Goal: Task Accomplishment & Management: Use online tool/utility

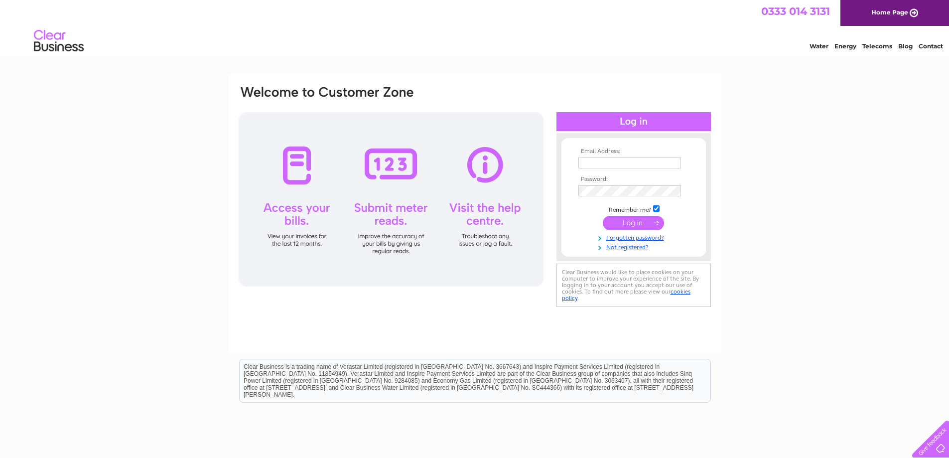
click at [610, 161] on input "text" at bounding box center [630, 163] width 103 height 11
type input "paul.cox@new-wave.co.uk"
click at [635, 183] on td at bounding box center [634, 191] width 116 height 16
click at [645, 223] on input "submit" at bounding box center [633, 224] width 61 height 14
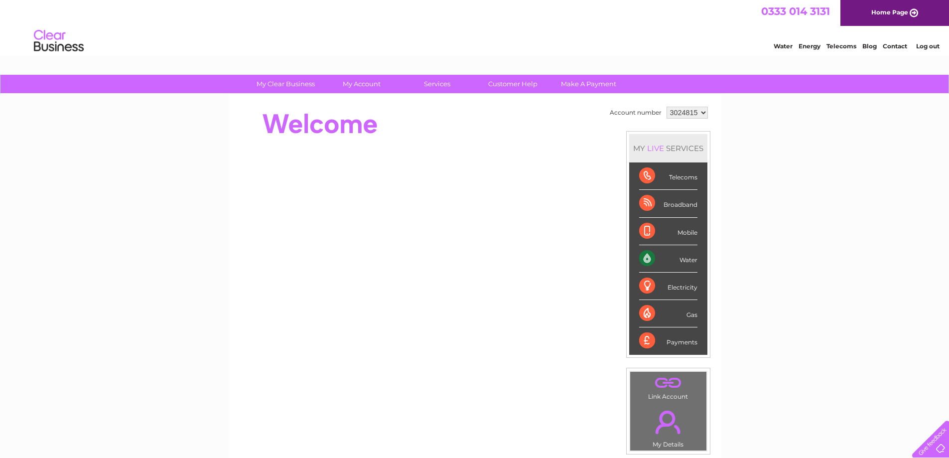
click at [650, 257] on div "Water" at bounding box center [668, 258] width 58 height 27
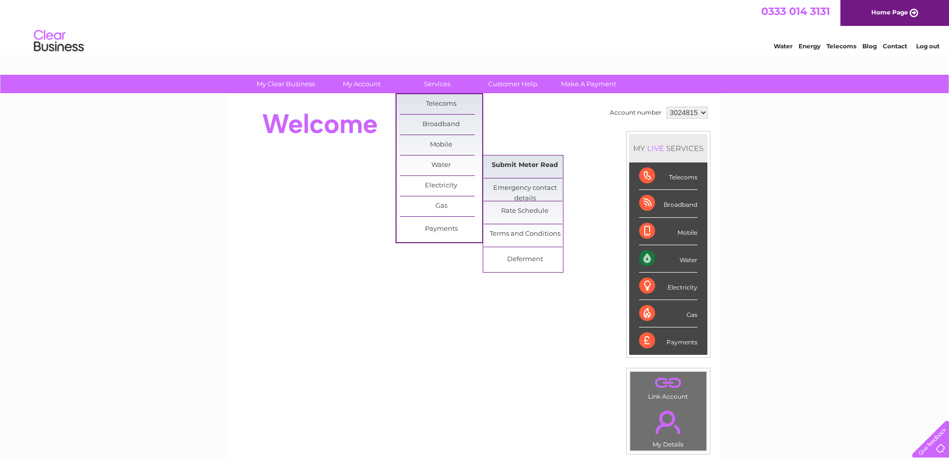
click at [525, 164] on link "Submit Meter Read" at bounding box center [525, 166] width 82 height 20
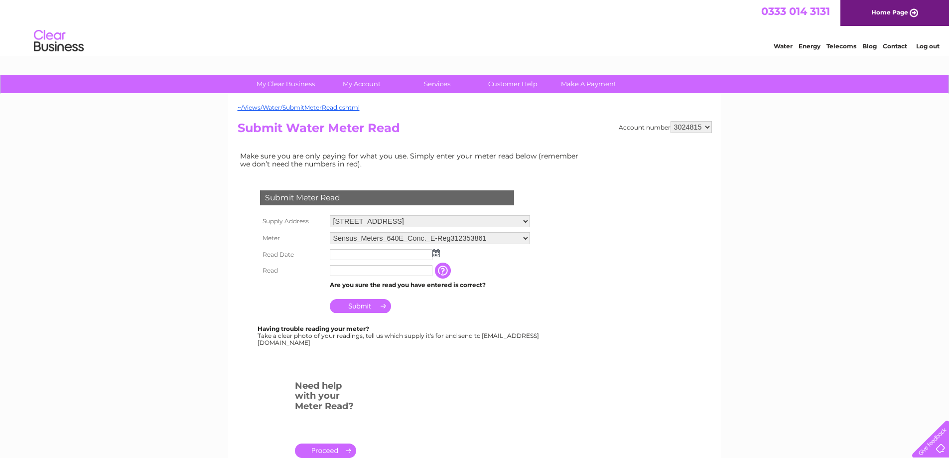
click at [436, 254] on img at bounding box center [436, 253] width 7 height 8
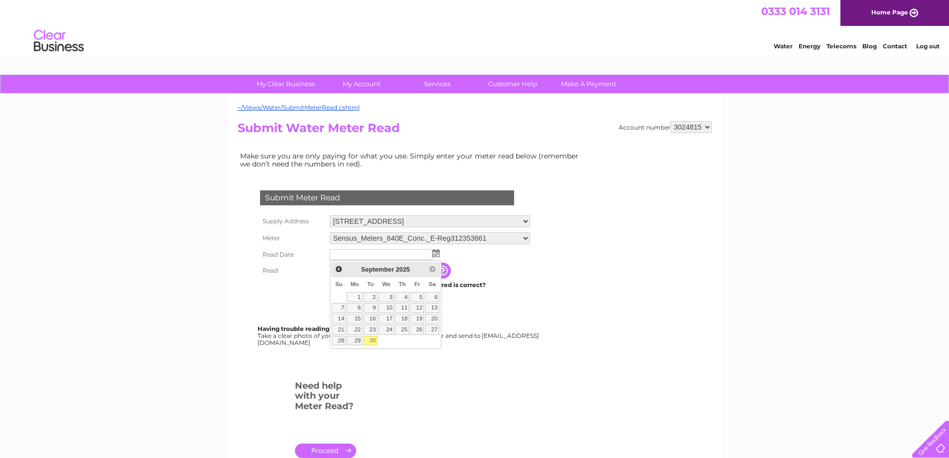
click at [369, 342] on link "30" at bounding box center [371, 341] width 14 height 10
type input "[DATE]"
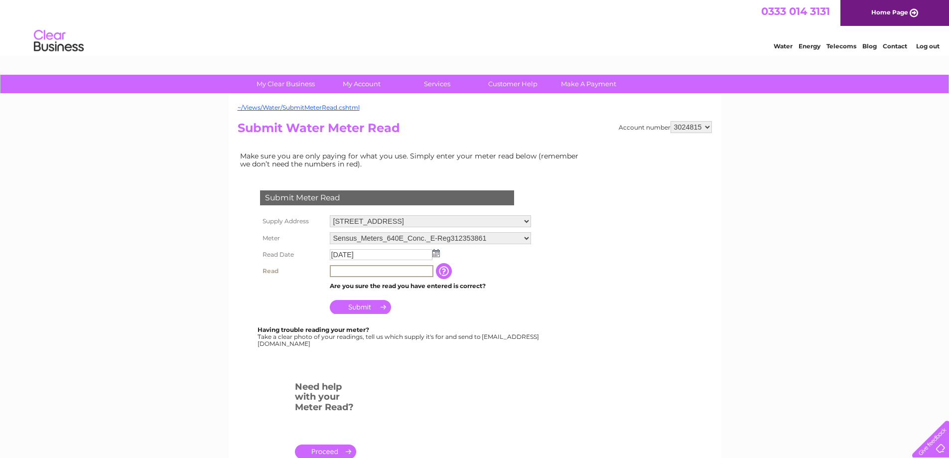
click at [362, 272] on input "text" at bounding box center [382, 271] width 104 height 12
type input "2866"
click at [365, 309] on input "Submit" at bounding box center [360, 306] width 61 height 14
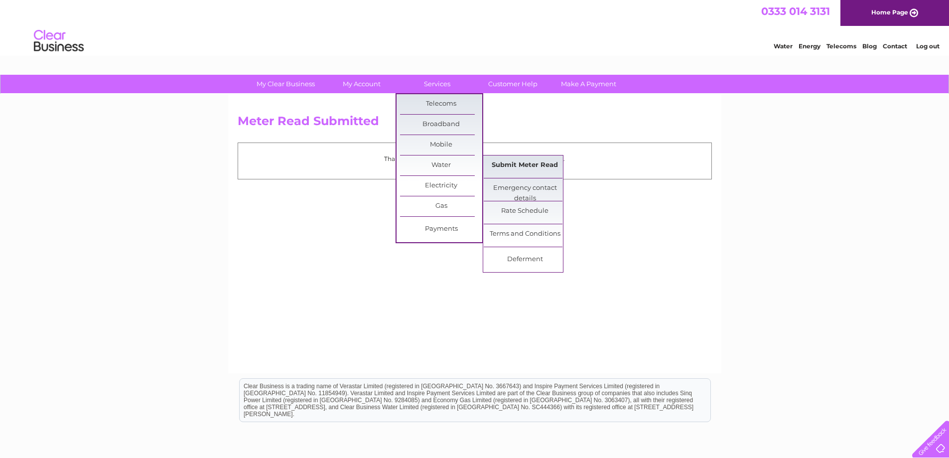
click at [513, 163] on link "Submit Meter Read" at bounding box center [525, 166] width 82 height 20
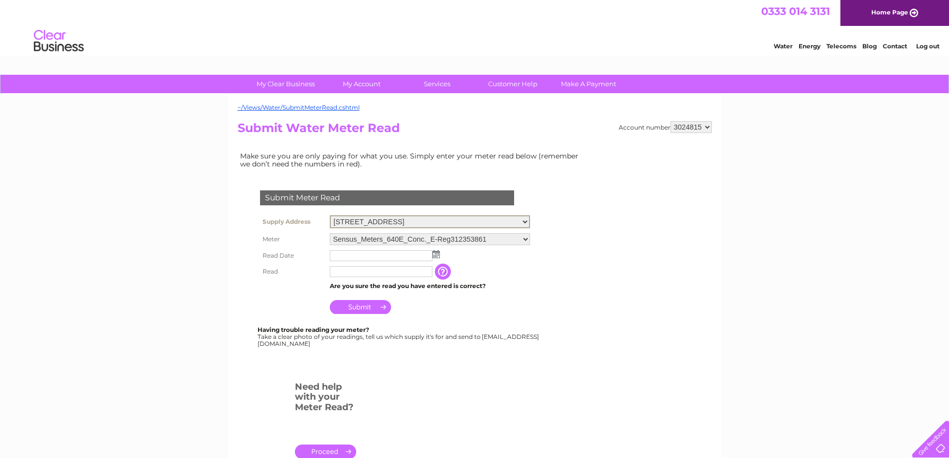
click at [530, 219] on select "Unit 3, Horcott Industrial Estate, Horcott Road, Fairford, Gloucestershire, GL7…" at bounding box center [430, 221] width 200 height 13
select select "387570"
click at [330, 215] on select "Unit 3, Horcott Industrial Estate, Horcott Road, Fairford, Gloucestershire, GL7…" at bounding box center [430, 221] width 200 height 13
click at [436, 255] on img at bounding box center [436, 254] width 7 height 8
click at [435, 254] on img at bounding box center [436, 253] width 7 height 8
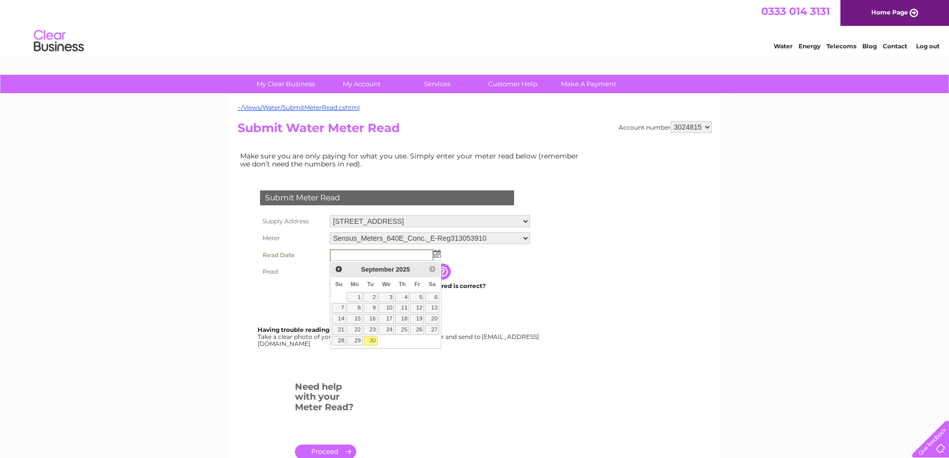
click at [375, 339] on link "30" at bounding box center [371, 341] width 14 height 10
type input "[DATE]"
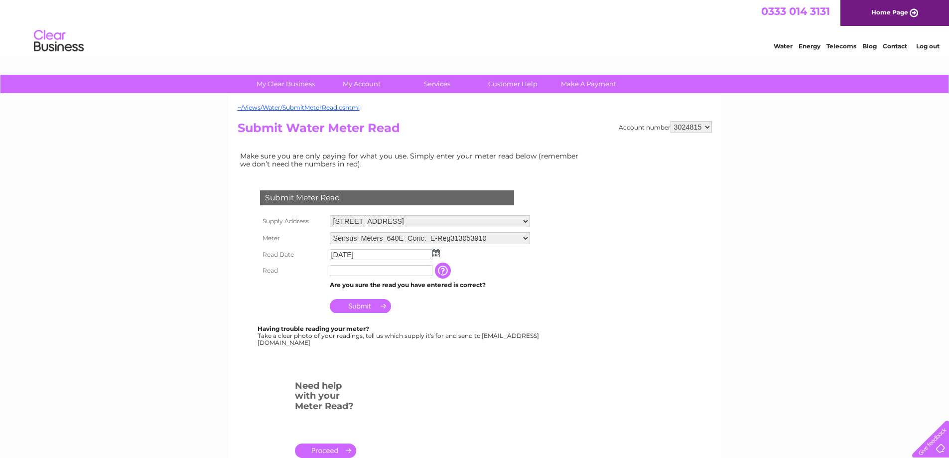
click at [357, 273] on input "text" at bounding box center [381, 270] width 103 height 11
type input "0069"
click at [366, 308] on input "Submit" at bounding box center [360, 306] width 61 height 14
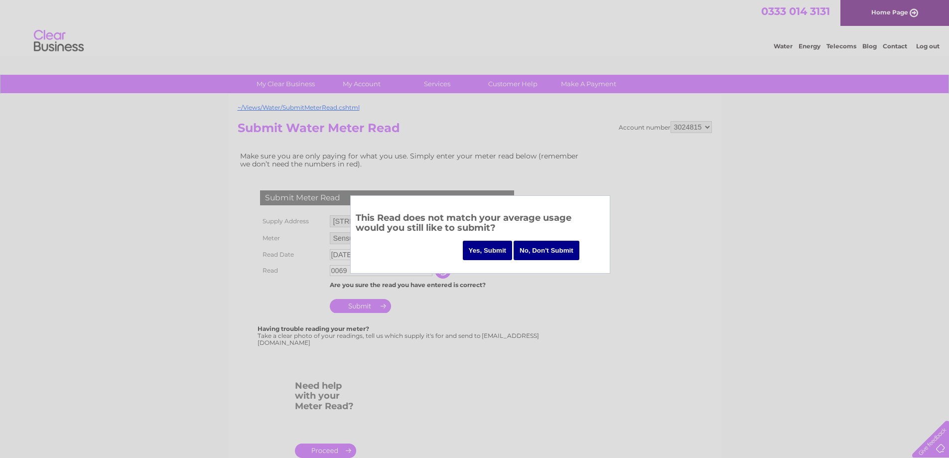
click at [495, 245] on input "Yes, Submit" at bounding box center [488, 250] width 50 height 19
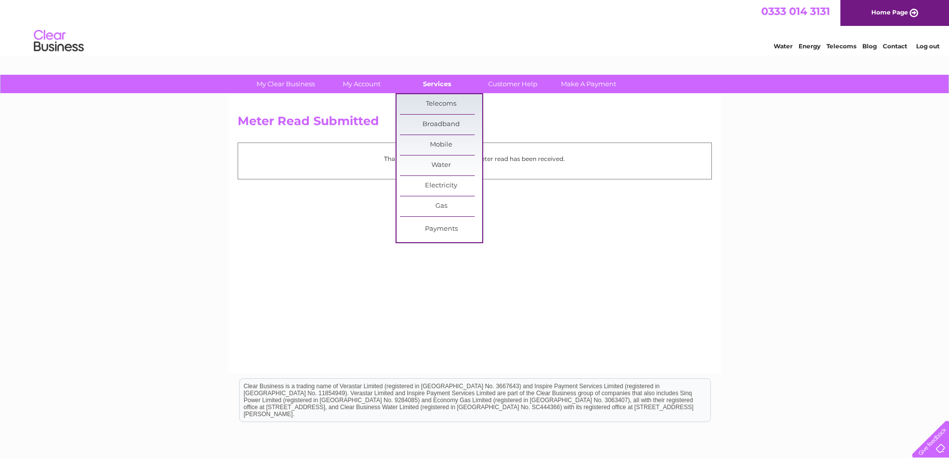
click at [440, 91] on link "Services" at bounding box center [437, 84] width 82 height 18
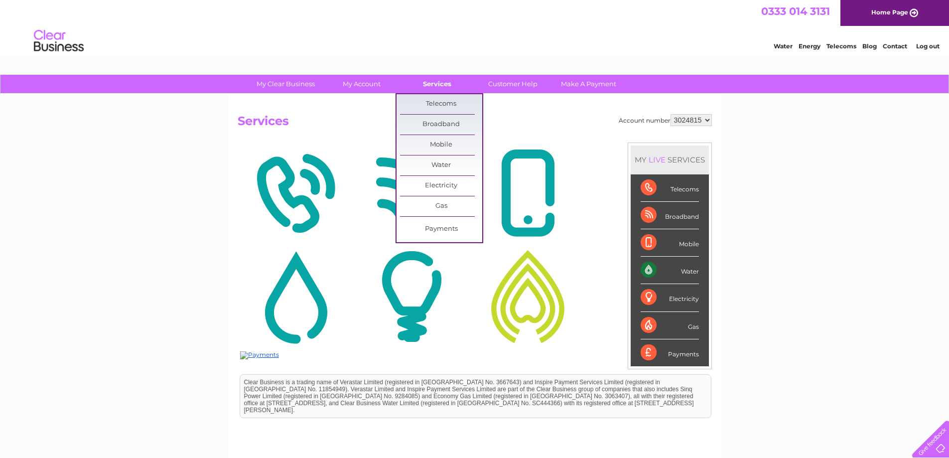
click at [438, 86] on link "Services" at bounding box center [437, 84] width 82 height 18
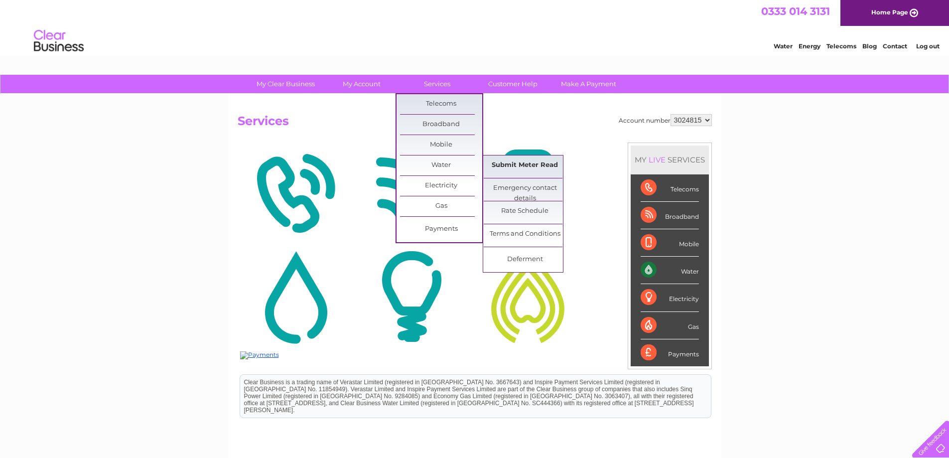
click at [504, 167] on link "Submit Meter Read" at bounding box center [525, 166] width 82 height 20
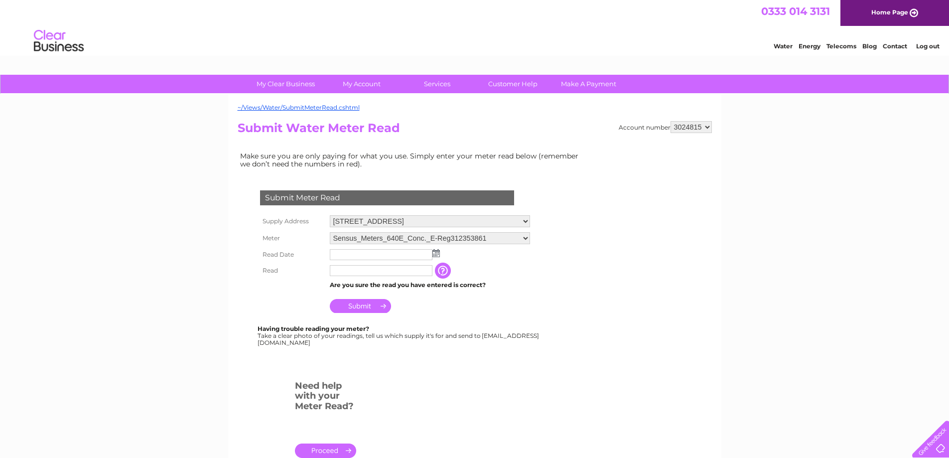
click at [437, 255] on img at bounding box center [436, 253] width 7 height 8
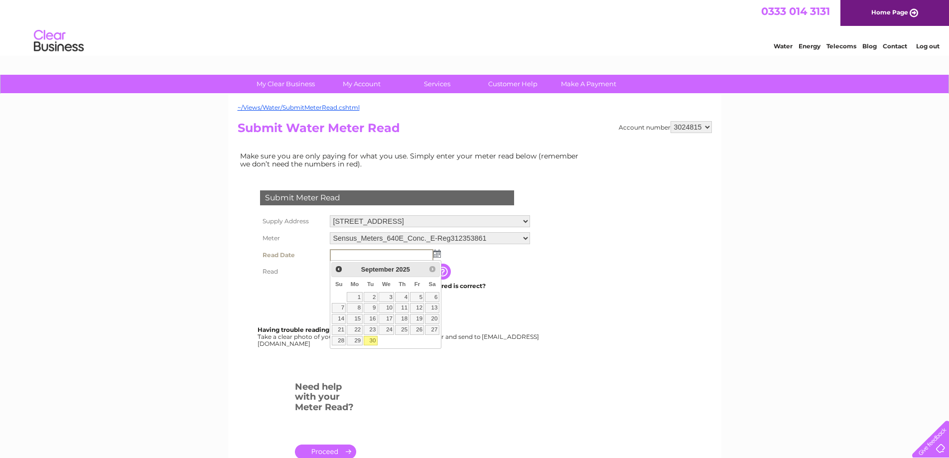
click at [530, 220] on select "Unit 3, Horcott Industrial Estate, Horcott Road, Fairford, Gloucestershire, GL7…" at bounding box center [430, 221] width 200 height 12
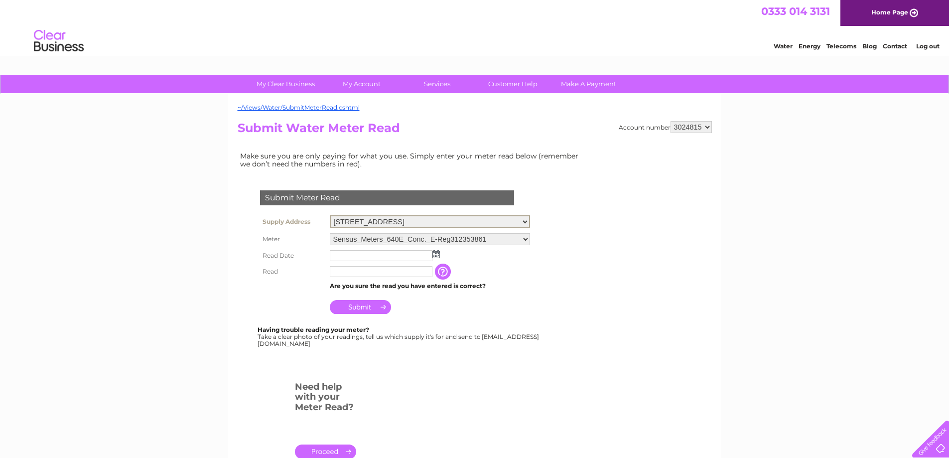
select select "387571"
click at [330, 215] on select "Unit 3, Horcott Industrial Estate, Horcott Road, Fairford, Gloucestershire, GL7…" at bounding box center [430, 221] width 200 height 13
click at [436, 253] on img at bounding box center [436, 253] width 7 height 8
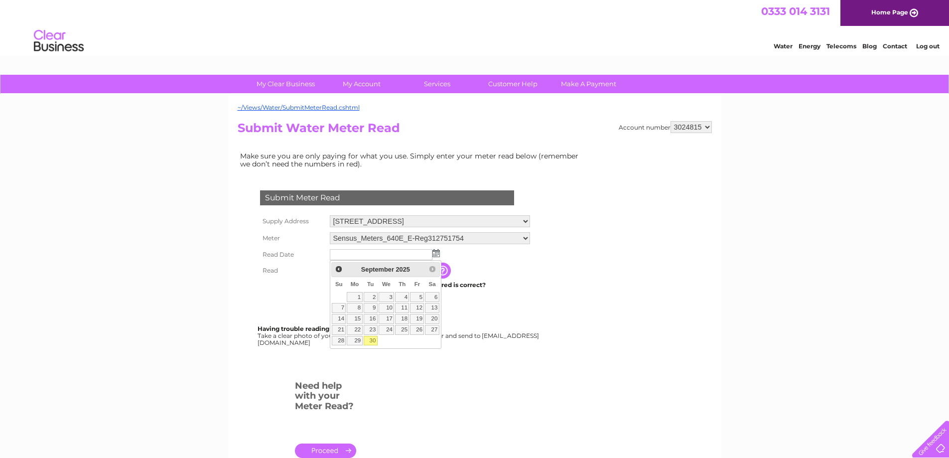
click at [368, 340] on link "30" at bounding box center [371, 341] width 14 height 10
type input "[DATE]"
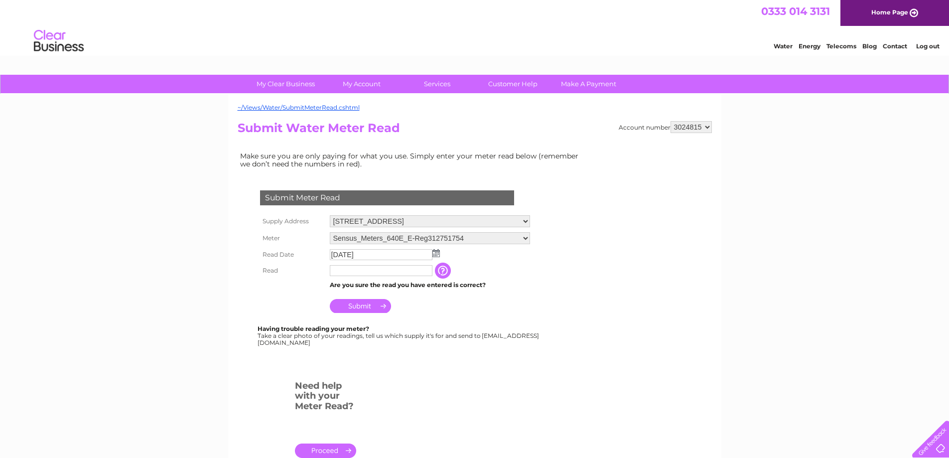
click at [348, 271] on input "text" at bounding box center [381, 270] width 103 height 11
type input "4393"
click at [359, 307] on input "Submit" at bounding box center [360, 307] width 61 height 14
